Goal: Task Accomplishment & Management: Use online tool/utility

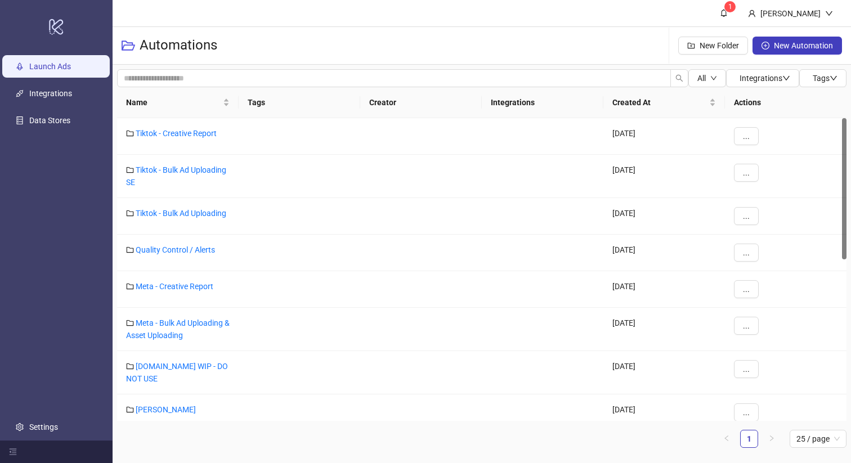
click at [62, 62] on link "Launch Ads" at bounding box center [50, 66] width 42 height 9
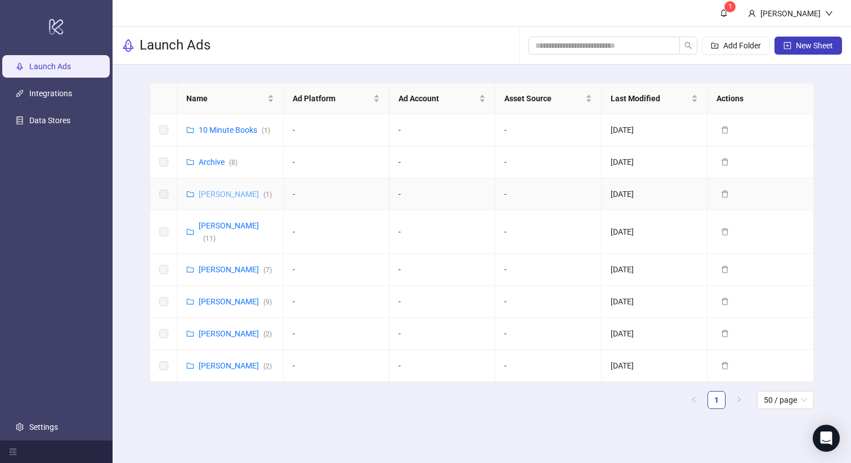
click at [212, 194] on link "[PERSON_NAME] ( 1 )" at bounding box center [235, 194] width 73 height 9
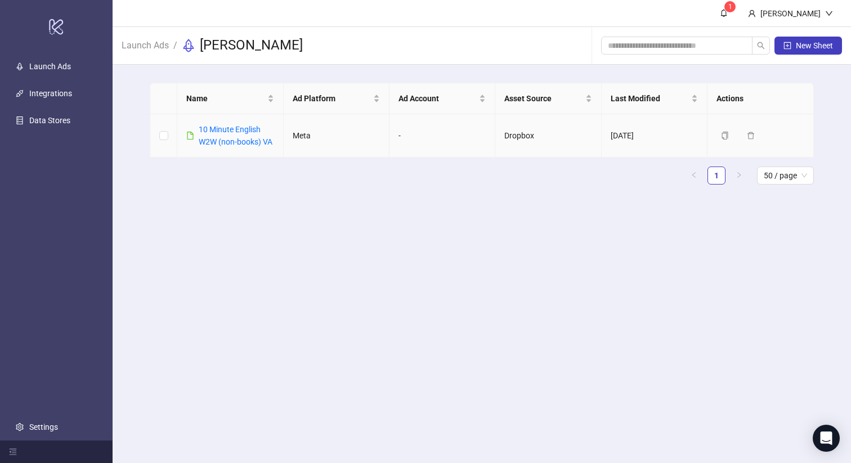
click at [400, 135] on td "-" at bounding box center [443, 135] width 106 height 43
click at [154, 42] on link "Launch Ads" at bounding box center [145, 44] width 52 height 12
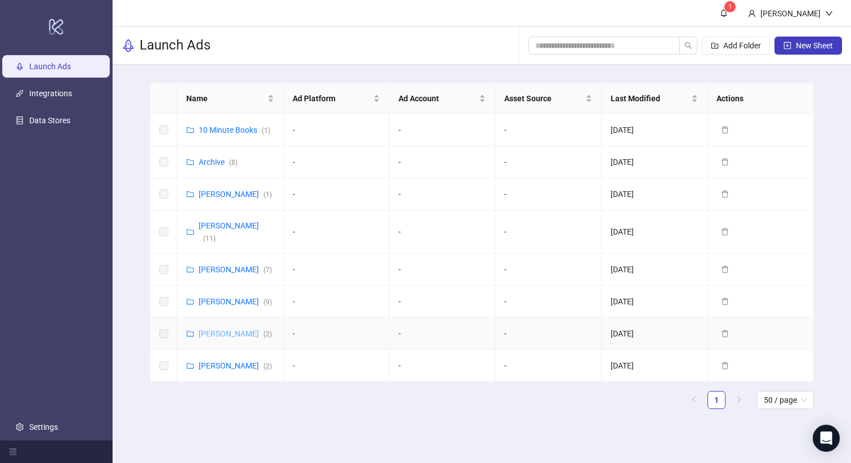
click at [223, 337] on link "[PERSON_NAME] ( 2 )" at bounding box center [235, 333] width 73 height 9
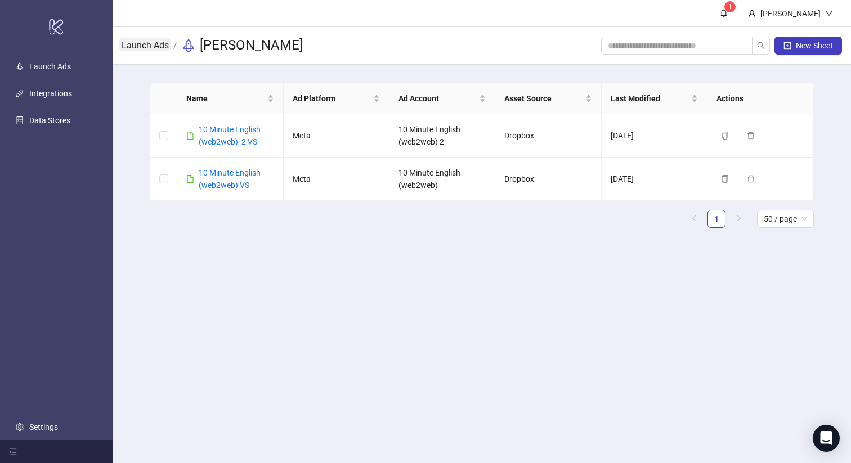
click at [153, 38] on link "Launch Ads" at bounding box center [145, 44] width 52 height 12
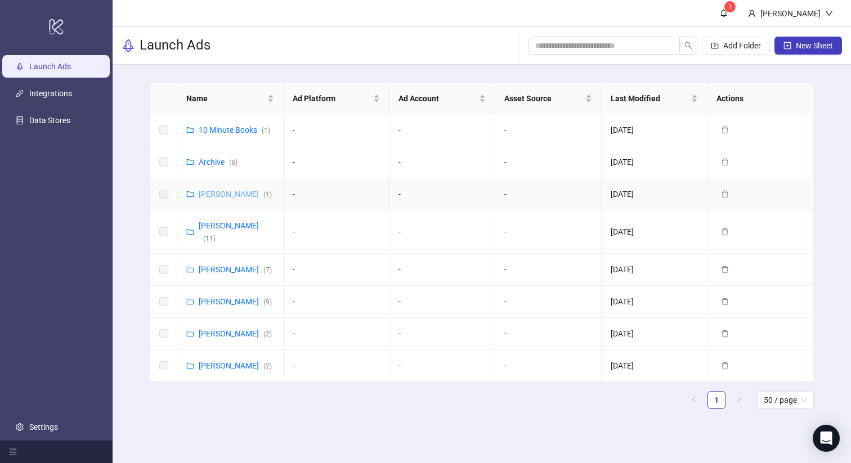
click at [229, 190] on link "[PERSON_NAME] ( 1 )" at bounding box center [235, 194] width 73 height 9
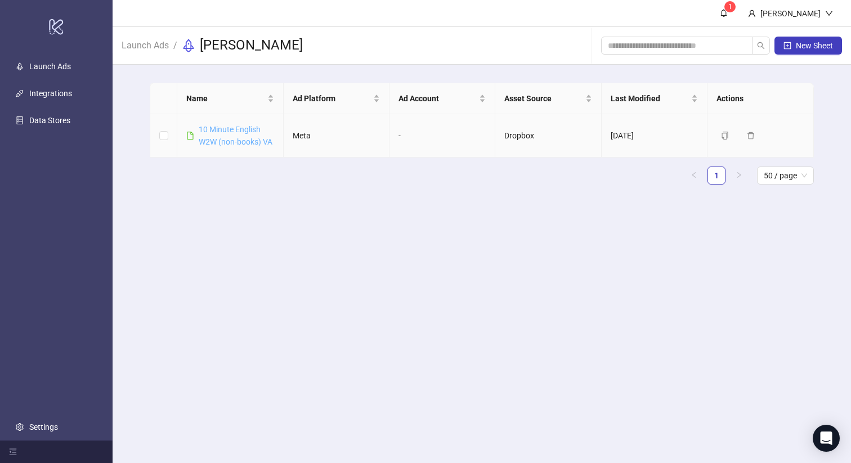
click at [222, 133] on link "10 Minute English W2W (non-books) VA" at bounding box center [236, 135] width 74 height 21
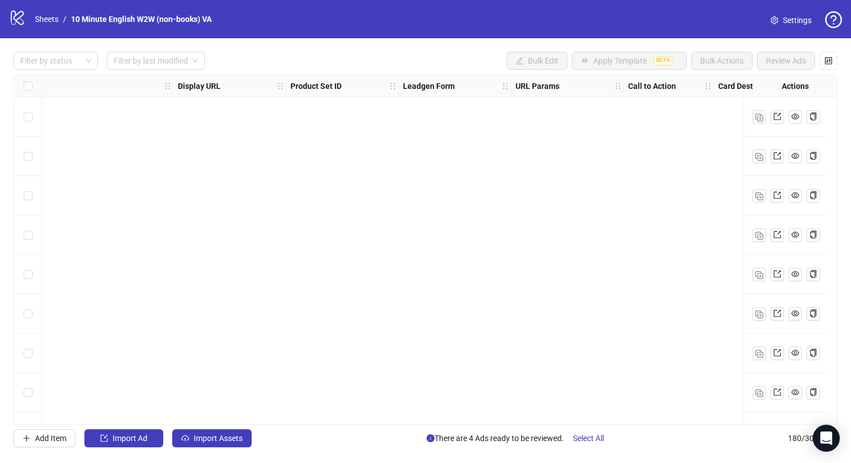
scroll to position [0, 71]
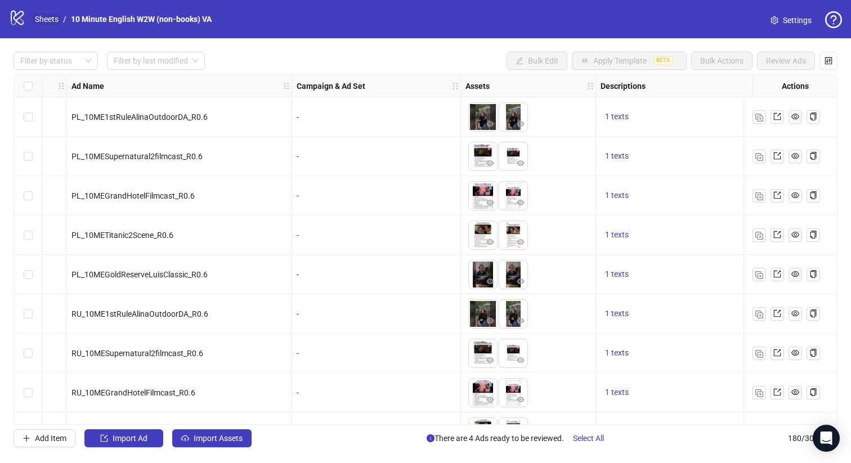
click at [52, 19] on link "Sheets" at bounding box center [47, 19] width 28 height 12
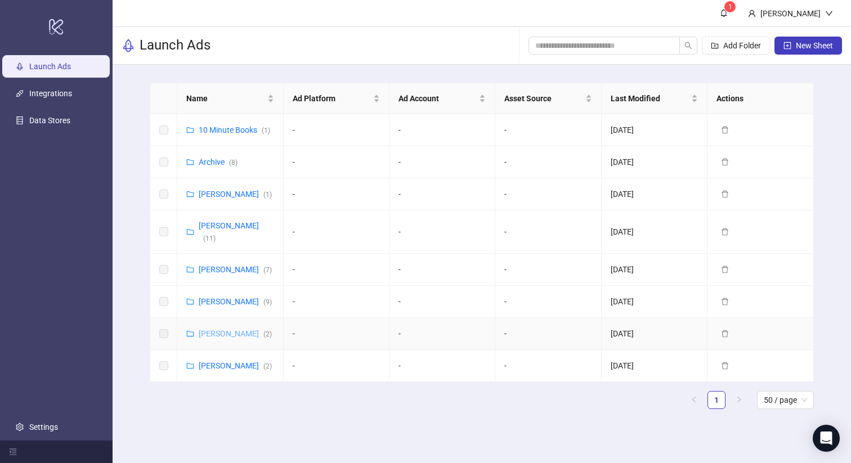
click at [229, 336] on link "[PERSON_NAME] ( 2 )" at bounding box center [235, 333] width 73 height 9
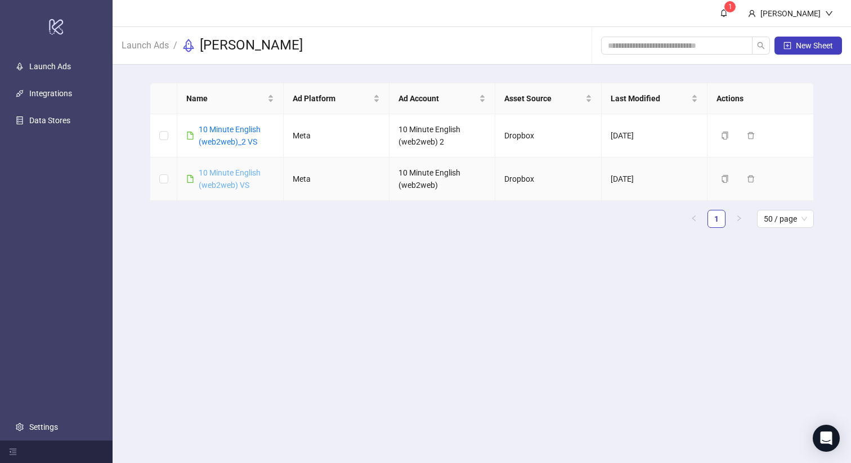
click at [230, 175] on link "10 Minute English (web2web) VS" at bounding box center [230, 178] width 62 height 21
click at [230, 176] on link "10 Minute English (web2web) VS" at bounding box center [230, 178] width 62 height 21
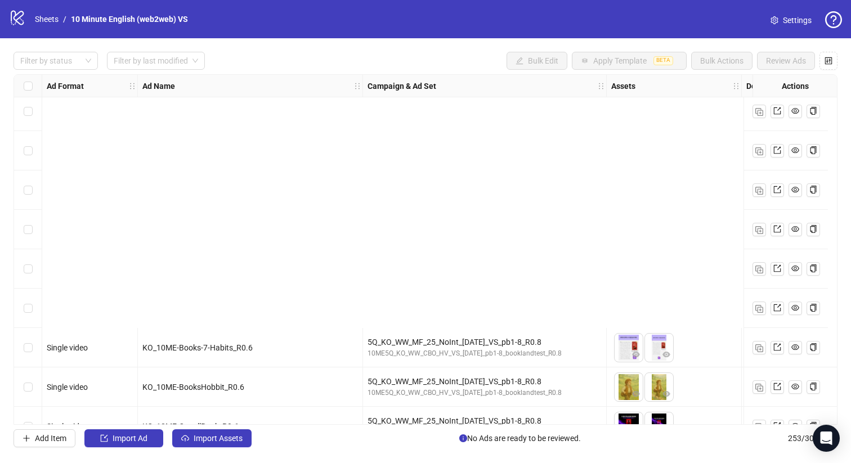
scroll to position [2524, 0]
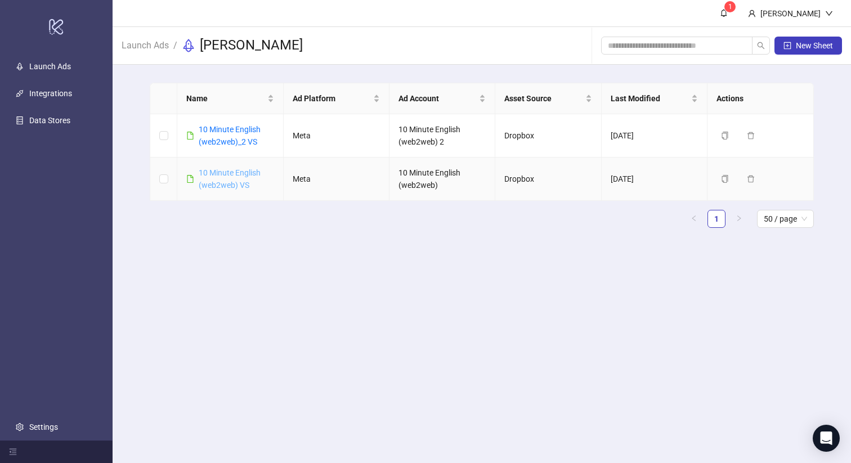
click at [235, 181] on link "10 Minute English (web2web) VS" at bounding box center [230, 178] width 62 height 21
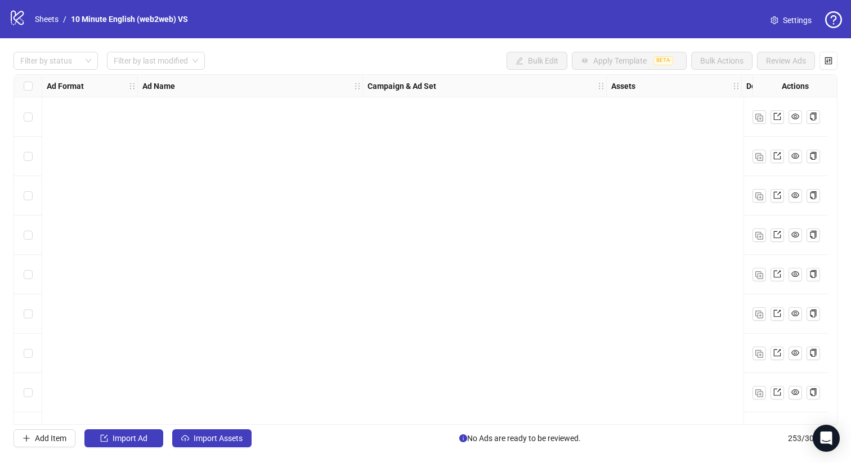
scroll to position [9647, 0]
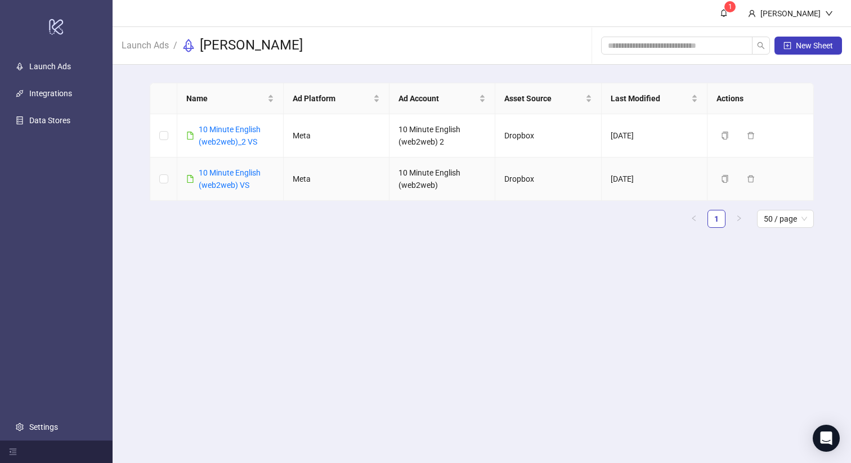
click at [224, 178] on div "10 Minute English (web2web) VS" at bounding box center [236, 179] width 75 height 25
click at [237, 169] on link "10 Minute English (web2web) VS" at bounding box center [230, 178] width 62 height 21
click at [719, 180] on button "Duplicate" at bounding box center [745, 179] width 56 height 14
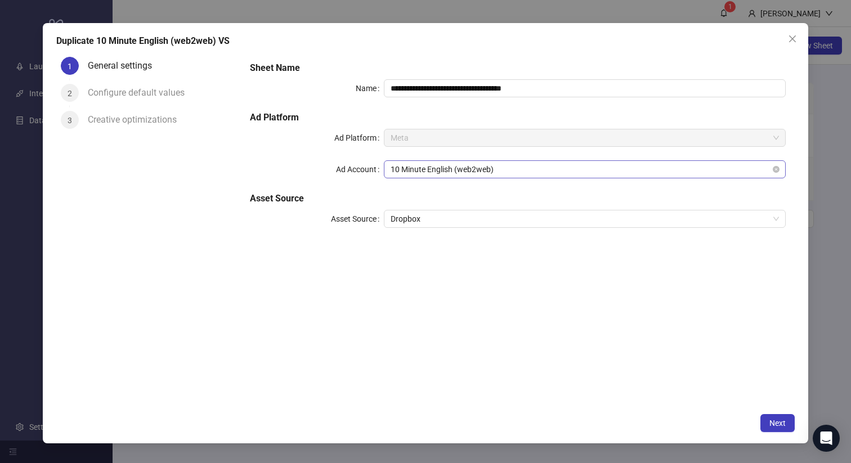
click at [508, 168] on span "10 Minute English (web2web)" at bounding box center [585, 169] width 388 height 17
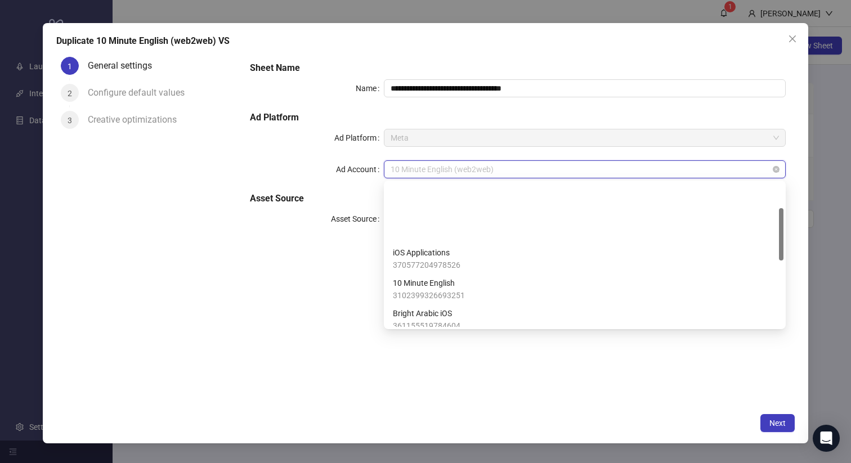
scroll to position [69, 0]
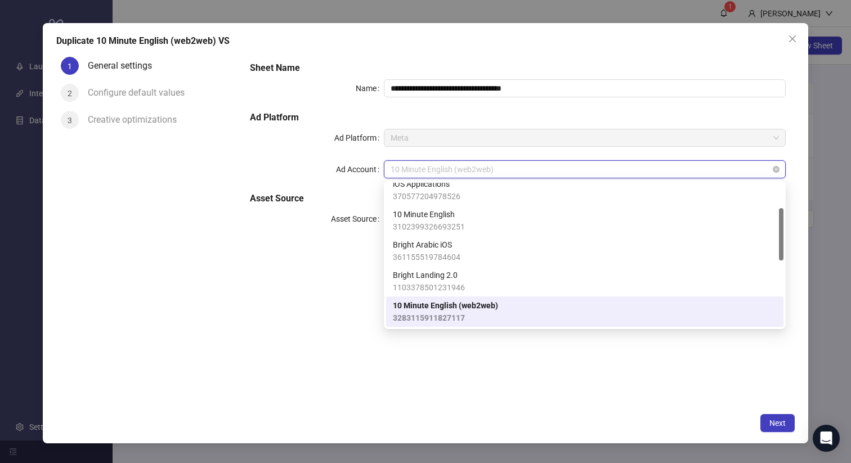
click at [508, 168] on span "10 Minute English (web2web)" at bounding box center [585, 169] width 388 height 17
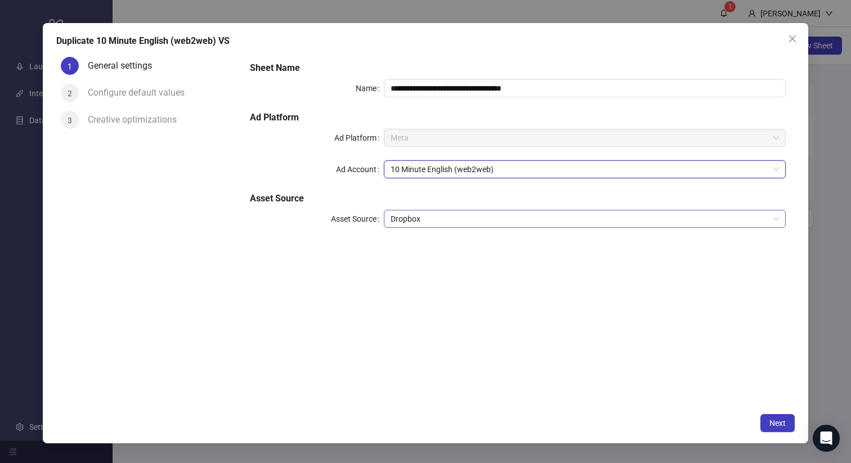
click at [464, 218] on span "Dropbox" at bounding box center [585, 219] width 388 height 17
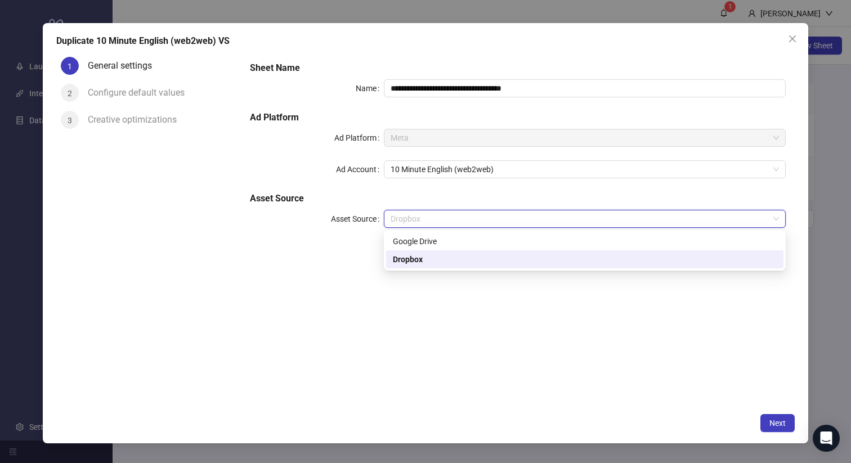
click at [464, 218] on span "Dropbox" at bounding box center [585, 219] width 388 height 17
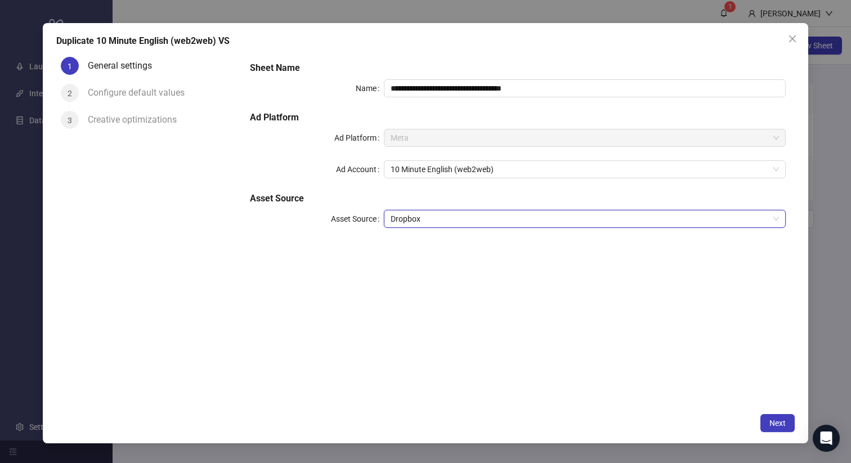
click at [171, 93] on div "Configure default values" at bounding box center [141, 93] width 106 height 18
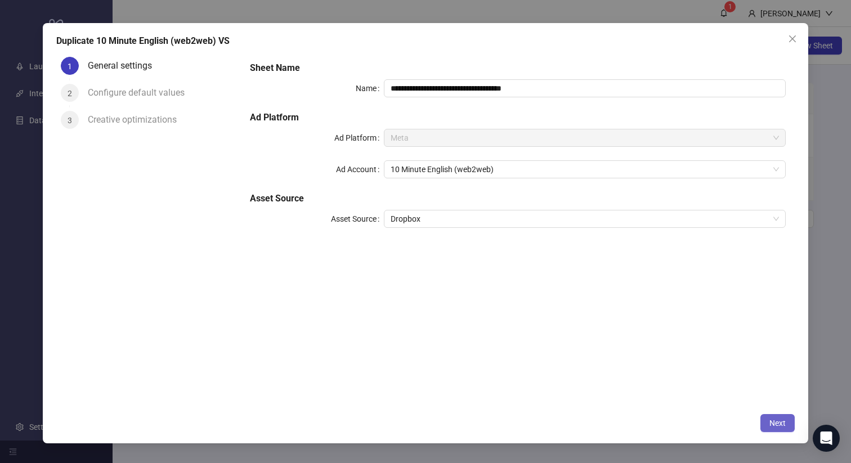
click at [778, 430] on button "Next" at bounding box center [778, 423] width 34 height 18
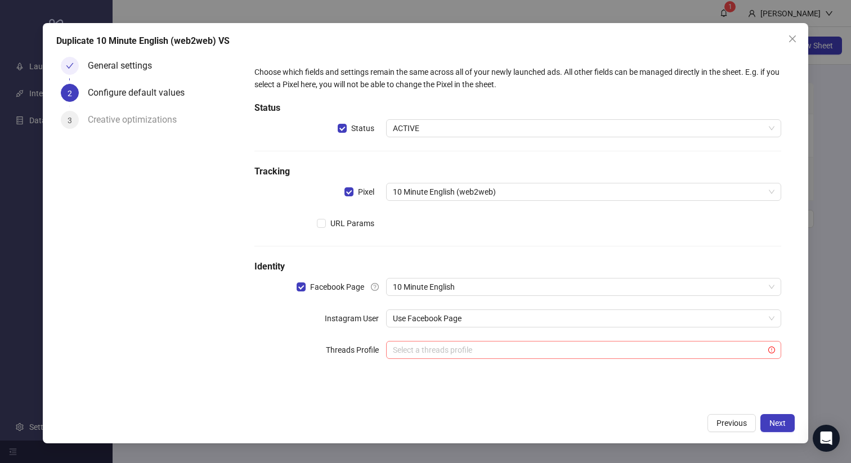
click at [625, 351] on input "search" at bounding box center [579, 350] width 372 height 17
click at [530, 324] on span "Use Facebook Page" at bounding box center [584, 318] width 382 height 17
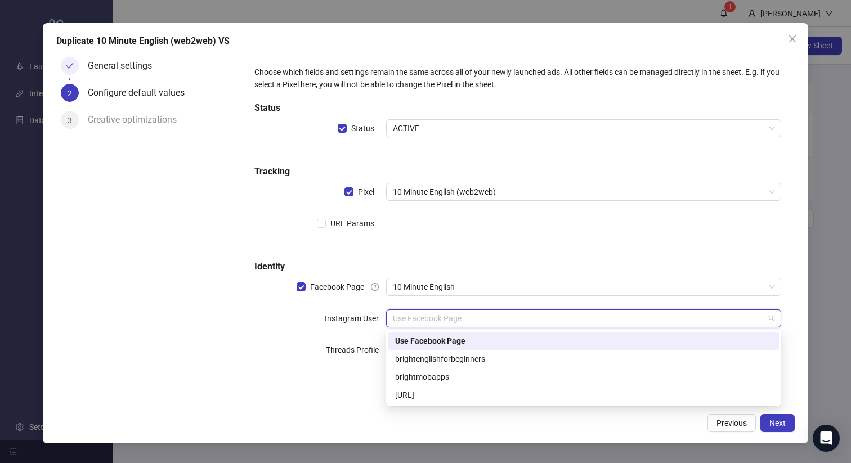
click at [530, 324] on span "Use Facebook Page" at bounding box center [584, 318] width 382 height 17
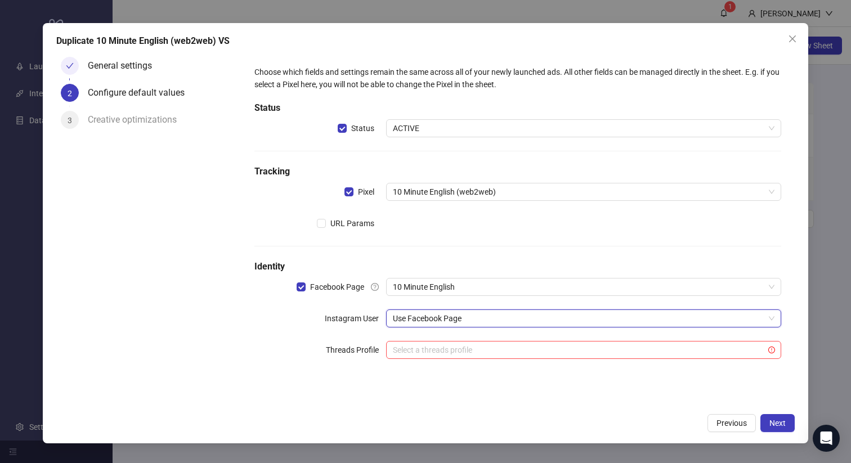
click at [275, 364] on div "Choose which fields and settings remain the same across all of your newly launc…" at bounding box center [518, 219] width 536 height 316
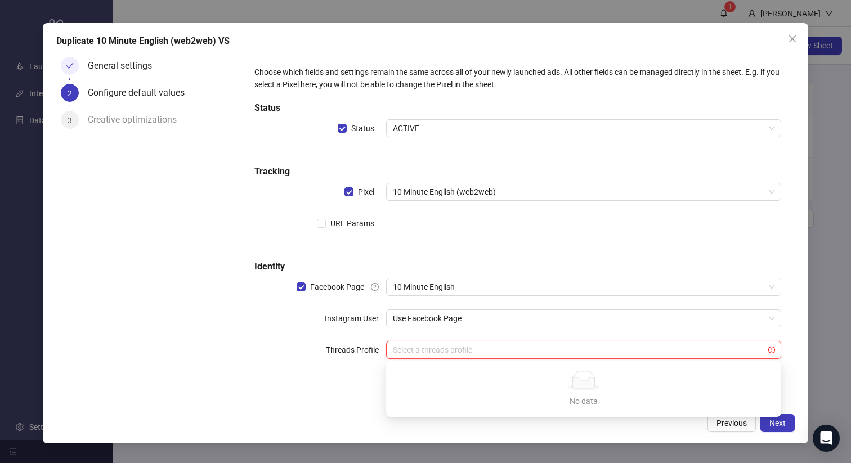
click at [442, 351] on input "search" at bounding box center [579, 350] width 372 height 17
click at [464, 345] on input "search" at bounding box center [579, 350] width 372 height 17
type input "******"
click at [132, 396] on div "General settings 2 Configure default values 3 Creative optimizations" at bounding box center [148, 229] width 185 height 355
click at [780, 423] on span "Next" at bounding box center [778, 423] width 16 height 9
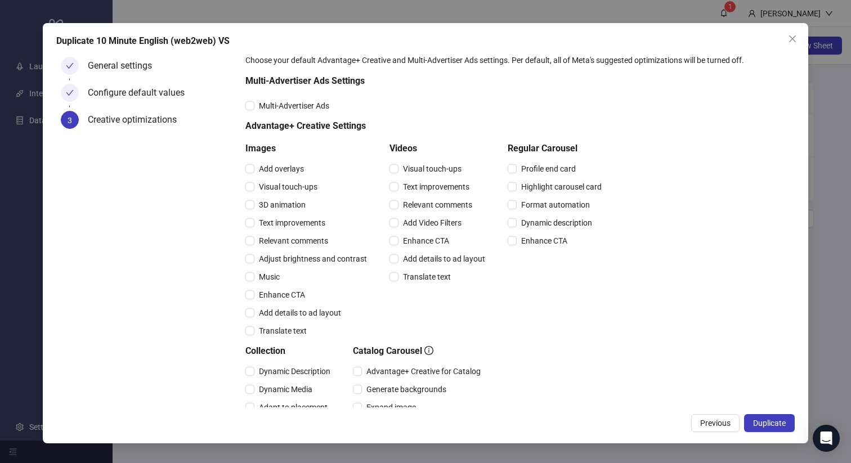
scroll to position [0, 0]
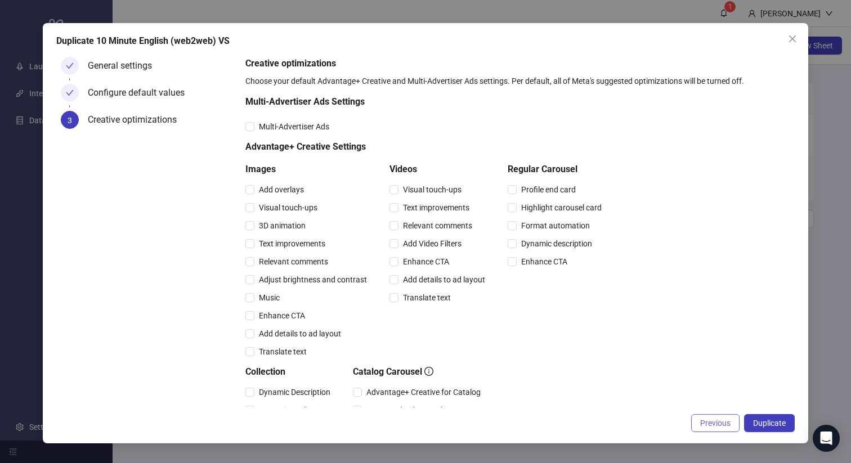
click at [724, 427] on span "Previous" at bounding box center [715, 423] width 30 height 9
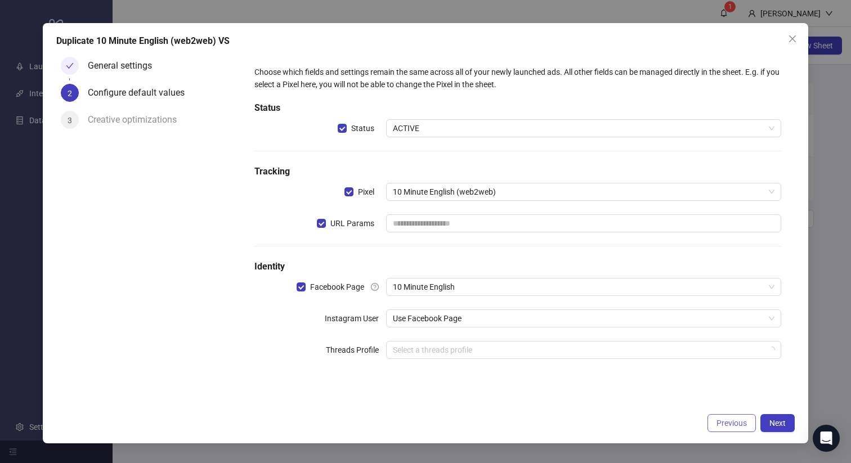
click at [724, 427] on span "Previous" at bounding box center [732, 423] width 30 height 9
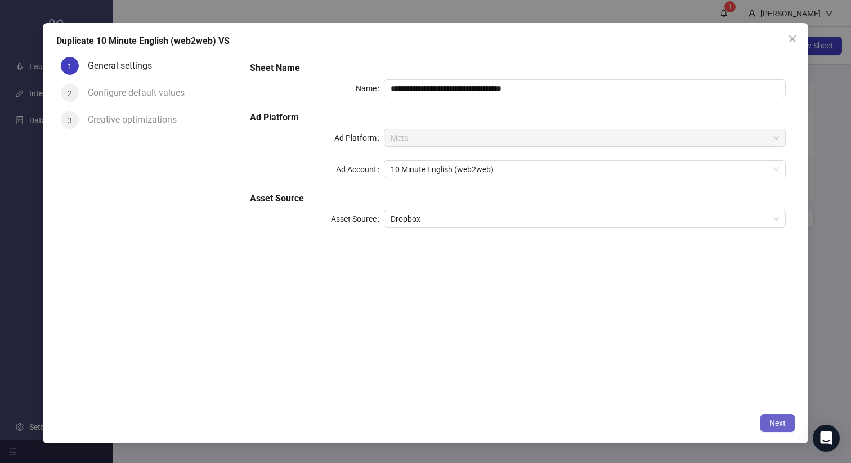
click at [783, 425] on span "Next" at bounding box center [778, 423] width 16 height 9
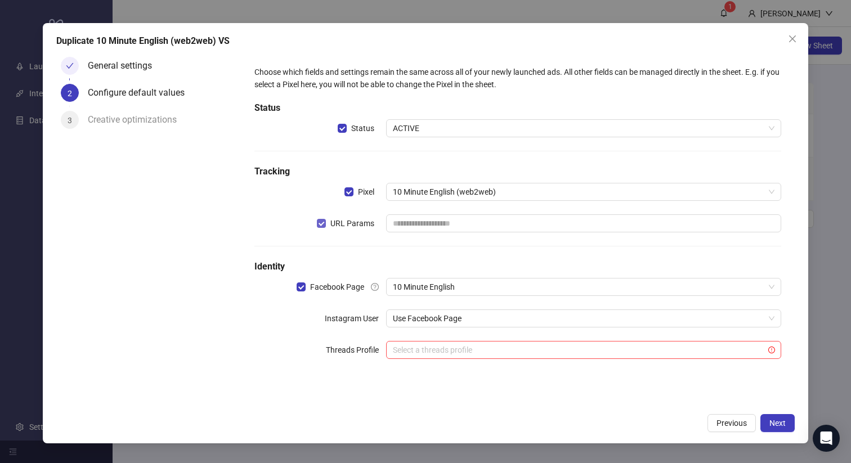
click at [327, 225] on span "URL Params" at bounding box center [352, 223] width 53 height 12
click at [794, 37] on icon "close" at bounding box center [792, 38] width 7 height 7
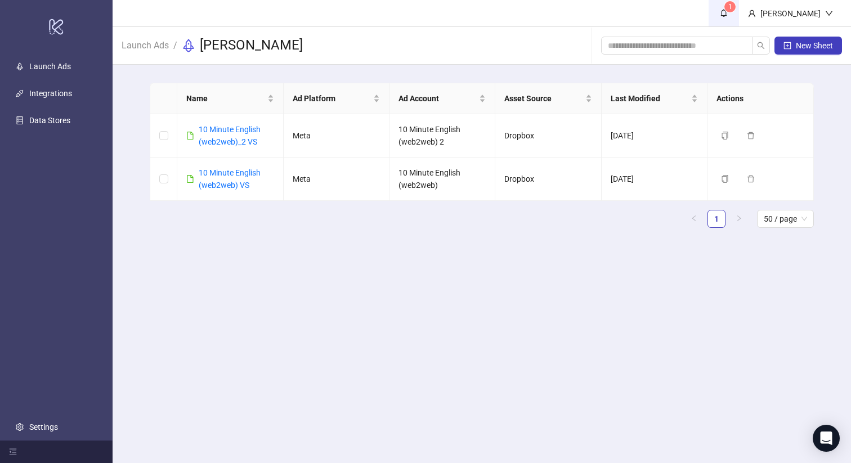
click at [736, 4] on sup "1" at bounding box center [730, 6] width 11 height 11
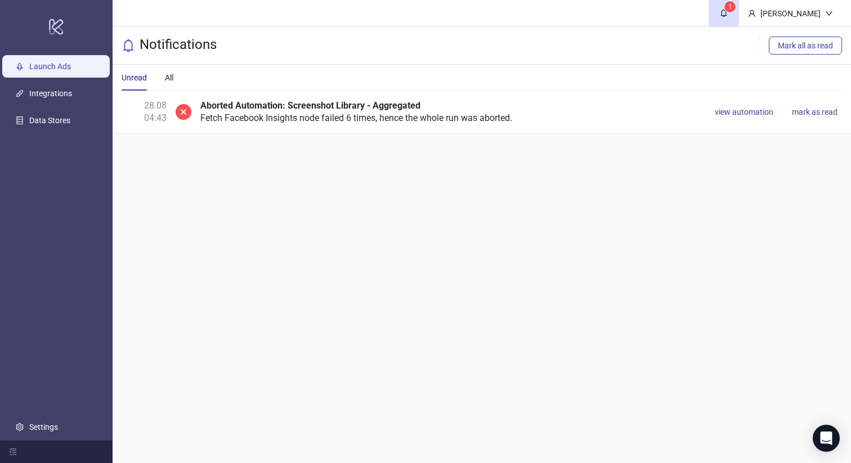
click at [53, 66] on link "Launch Ads" at bounding box center [50, 66] width 42 height 9
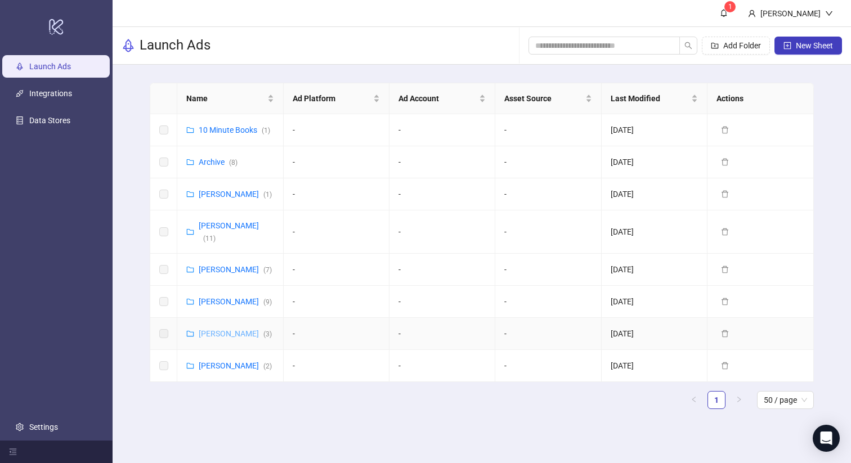
click at [239, 336] on link "Vladislav Shilo ( 3 )" at bounding box center [235, 333] width 73 height 9
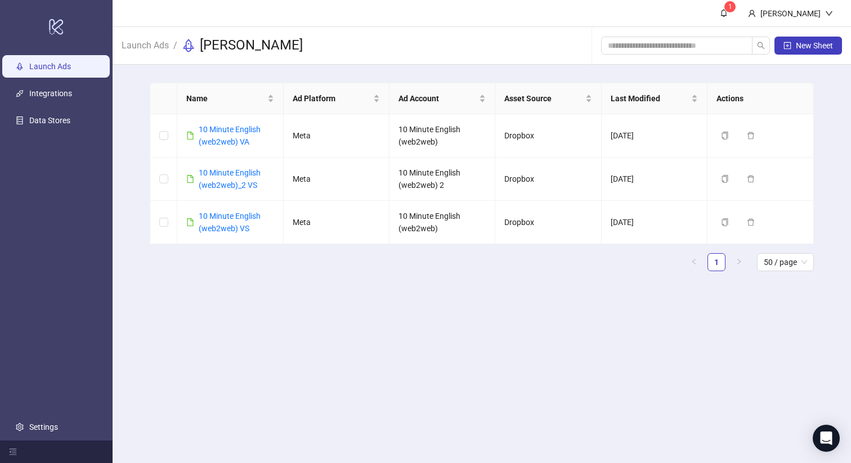
click at [52, 65] on link "Launch Ads" at bounding box center [50, 66] width 42 height 9
